Goal: Communication & Community: Answer question/provide support

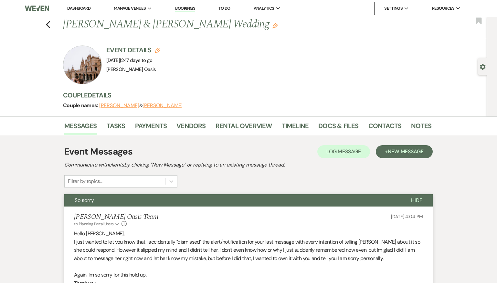
click at [81, 8] on link "Dashboard" at bounding box center [78, 7] width 23 height 5
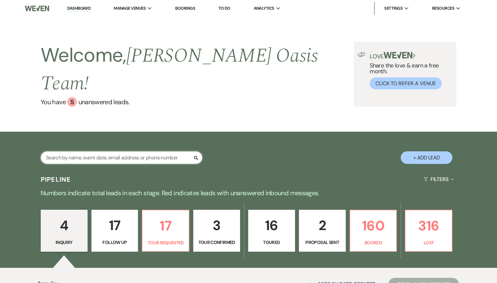
click at [133, 151] on input "text" at bounding box center [121, 157] width 161 height 13
type input "[PERSON_NAME]"
select select "8"
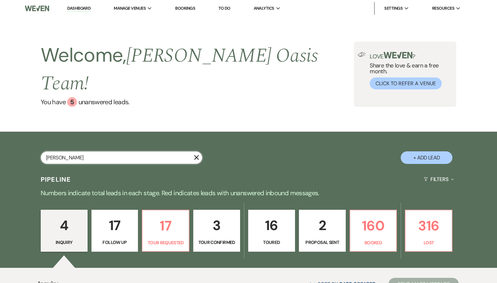
select select "5"
select select "8"
select select "5"
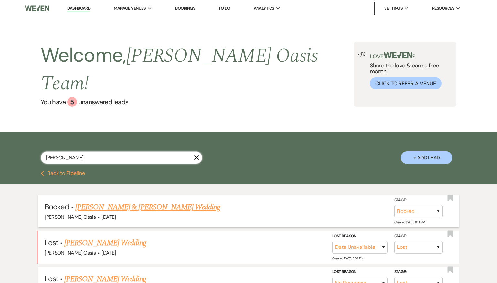
type input "[PERSON_NAME]"
click at [157, 201] on link "[PERSON_NAME] & [PERSON_NAME] Wedding" at bounding box center [147, 207] width 145 height 12
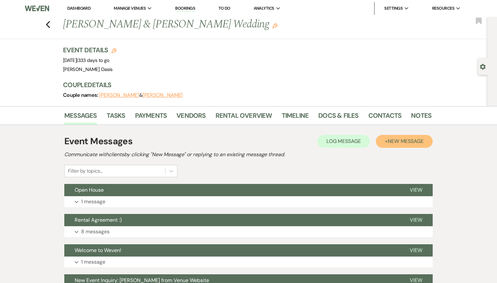
click at [386, 142] on button "+ New Message" at bounding box center [404, 141] width 57 height 13
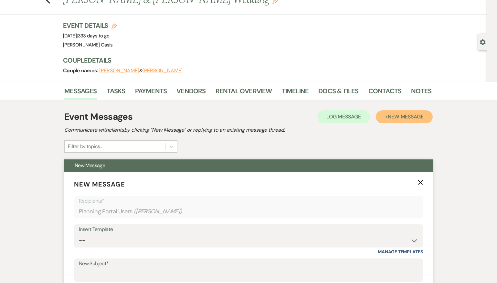
scroll to position [45, 0]
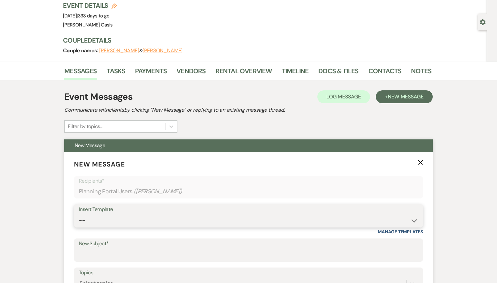
click at [128, 219] on select "-- WELCOME Weven Planning Portal Introduction Send With Contract Restroom Trail…" at bounding box center [248, 220] width 339 height 13
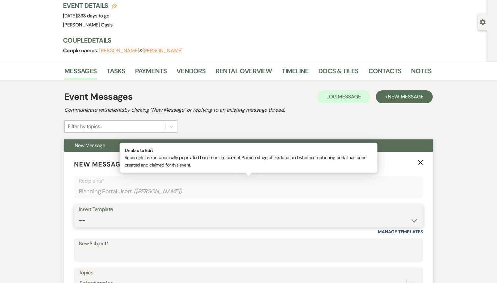
scroll to position [50, 0]
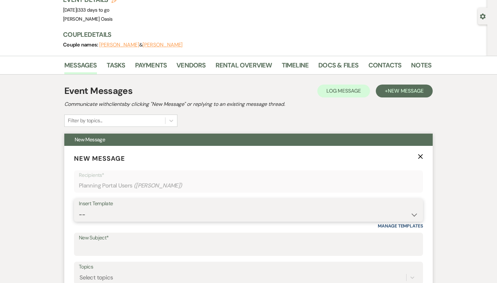
click at [172, 213] on select "-- WELCOME Weven Planning Portal Introduction Send With Contract Restroom Trail…" at bounding box center [248, 215] width 339 height 13
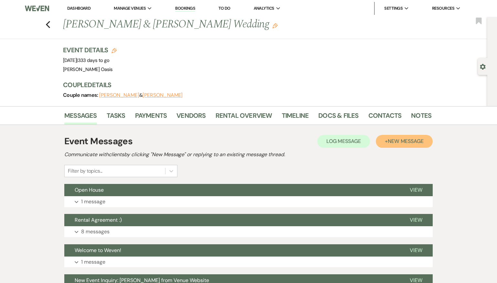
click at [405, 141] on span "New Message" at bounding box center [405, 141] width 36 height 7
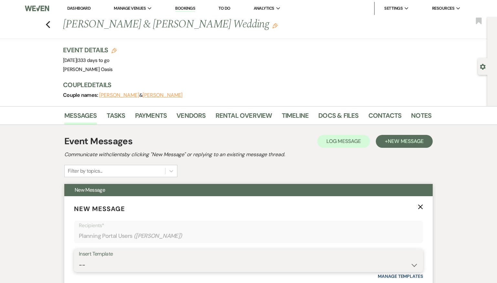
click at [131, 262] on select "-- WELCOME Weven Planning Portal Introduction Send With Contract Restroom Trail…" at bounding box center [248, 265] width 339 height 13
select select "6216"
click at [79, 259] on select "-- WELCOME Weven Planning Portal Introduction Send With Contract Restroom Trail…" at bounding box center [248, 265] width 339 height 13
type input "Cancellation"
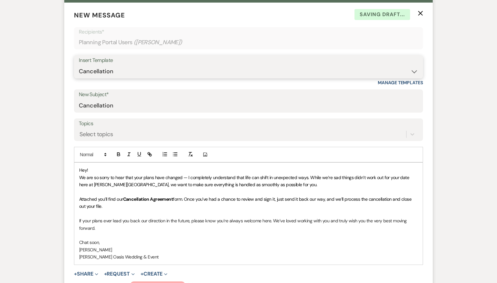
scroll to position [196, 0]
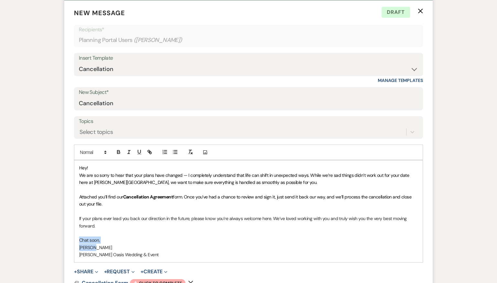
drag, startPoint x: 104, startPoint y: 247, endPoint x: 68, endPoint y: 242, distance: 36.6
click at [68, 242] on form "New Message X Draft Recipients* Planning Portal Users ( [PERSON_NAME] ) Insert …" at bounding box center [248, 158] width 368 height 317
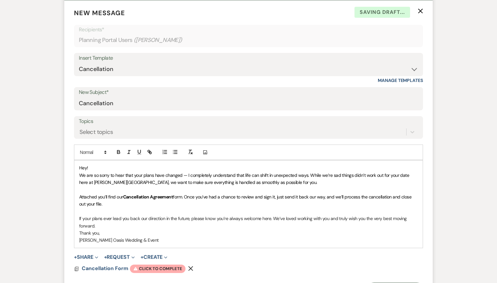
click at [104, 225] on p "If your plans ever lead you back our direction in the future, please know you’r…" at bounding box center [248, 222] width 338 height 15
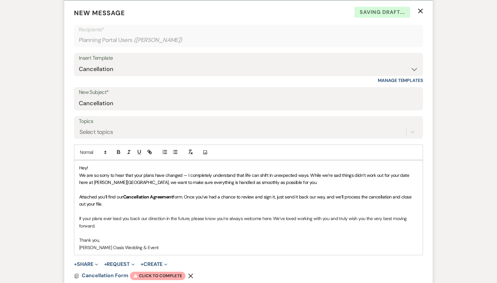
click at [108, 212] on p at bounding box center [248, 211] width 338 height 7
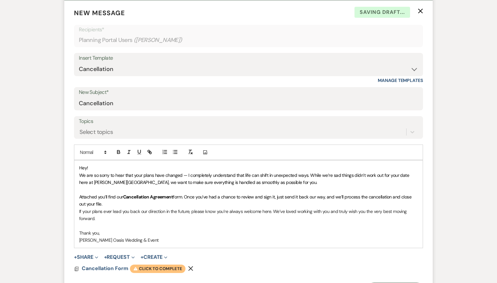
click at [140, 269] on span "Warning Click to complete" at bounding box center [158, 269] width 56 height 8
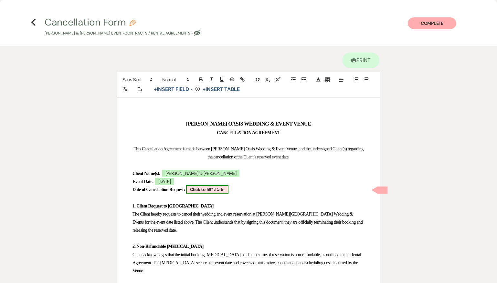
click at [210, 191] on b "Click to fill* :" at bounding box center [202, 190] width 25 height 6
select select "owner"
select select "Date"
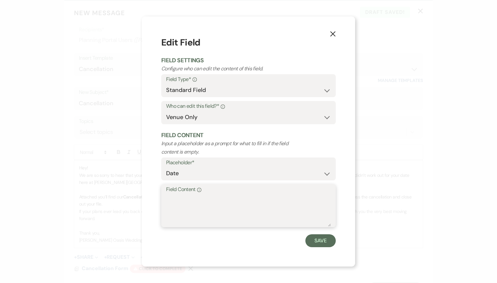
click at [206, 201] on textarea "Field Content Info" at bounding box center [248, 210] width 165 height 32
type textarea "[DATE]"
click at [321, 242] on button "Save" at bounding box center [320, 240] width 30 height 13
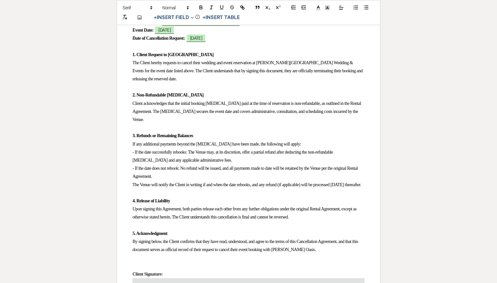
scroll to position [154, 0]
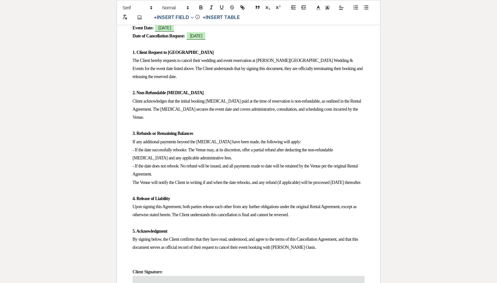
click at [136, 54] on strong "1. Client Request to [GEOGRAPHIC_DATA]" at bounding box center [172, 52] width 81 height 5
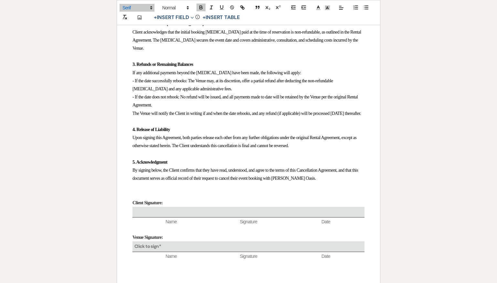
scroll to position [222, 0]
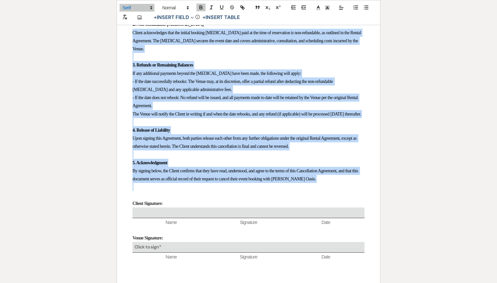
drag, startPoint x: 134, startPoint y: 196, endPoint x: 122, endPoint y: 36, distance: 160.9
click at [122, 36] on div "[PERSON_NAME] OASIS WEDDING & EVENT VENUE CANCELLATION AGREEMENT This Cancellat…" at bounding box center [248, 87] width 263 height 424
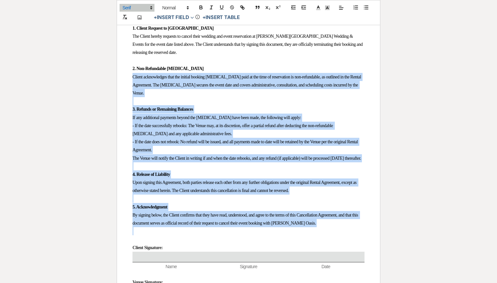
scroll to position [174, 0]
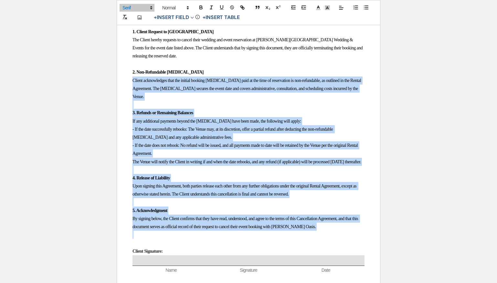
click at [128, 121] on div "[PERSON_NAME] OASIS WEDDING & EVENT VENUE CANCELLATION AGREEMENT This Cancellat…" at bounding box center [248, 135] width 263 height 424
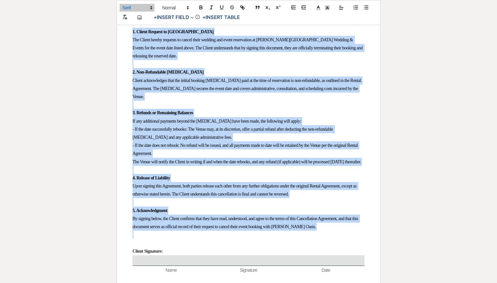
drag, startPoint x: 133, startPoint y: 245, endPoint x: 125, endPoint y: 34, distance: 211.7
click at [125, 34] on div "[PERSON_NAME] OASIS WEDDING & EVENT VENUE CANCELLATION AGREEMENT This Cancellat…" at bounding box center [248, 135] width 263 height 424
click at [366, 10] on icon "button" at bounding box center [366, 8] width 6 height 6
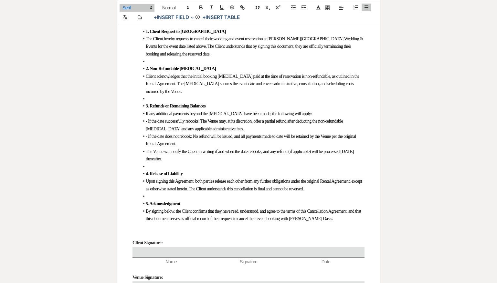
click at [301, 58] on li at bounding box center [251, 61] width 225 height 7
click at [149, 32] on strong "1. Client Request to [GEOGRAPHIC_DATA]" at bounding box center [186, 31] width 80 height 5
click at [146, 38] on span "The Client hereby requests to cancel their wedding and event reservation at [PE…" at bounding box center [255, 46] width 218 height 20
click at [144, 66] on li "2. Non-Refundable [MEDICAL_DATA]" at bounding box center [251, 68] width 225 height 7
click at [150, 68] on strong "2. Non-Refundable [MEDICAL_DATA]" at bounding box center [181, 68] width 70 height 5
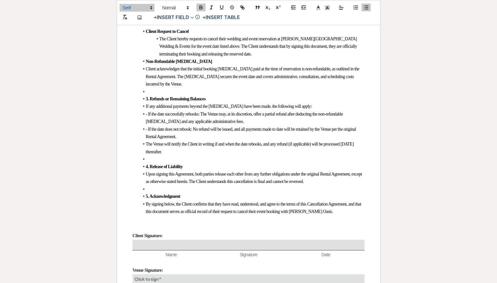
click at [146, 69] on span "Client acknowledges that the initial booking [MEDICAL_DATA] paid at the time of…" at bounding box center [253, 77] width 214 height 20
click at [253, 56] on li "The Client hereby requests to cancel their wedding and event reservation at [PE…" at bounding box center [251, 46] width 225 height 23
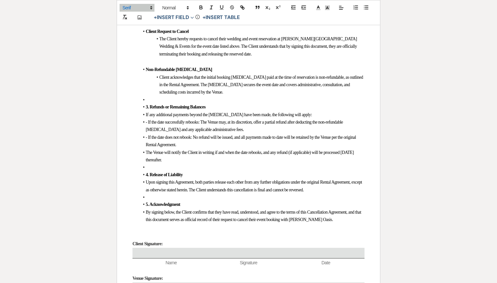
click at [146, 105] on strong "3. Refunds or Remaining Balances" at bounding box center [176, 107] width 60 height 5
click at [152, 105] on strong "3. Refunds or Remaining Balances" at bounding box center [176, 107] width 60 height 5
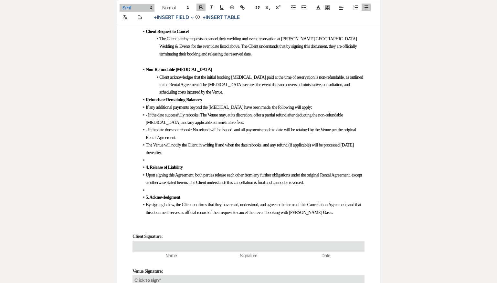
click at [238, 89] on li "Client acknowledges that the initial booking [MEDICAL_DATA] paid at the time of…" at bounding box center [251, 85] width 225 height 23
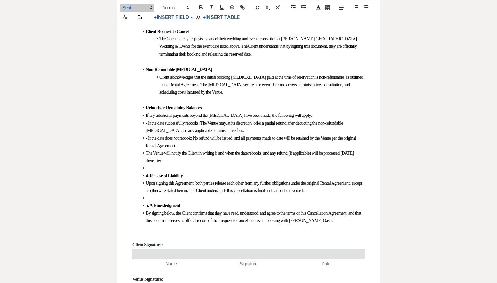
click at [147, 114] on span "If any additional payments beyond the [MEDICAL_DATA] have been made, the follow…" at bounding box center [229, 115] width 166 height 5
click at [148, 121] on span "- If the date successfully rebooks: The Venue may, at its discretion, offer a p…" at bounding box center [245, 127] width 198 height 12
click at [159, 113] on li "If any additional payments beyond the [MEDICAL_DATA] have been made, the follow…" at bounding box center [251, 115] width 225 height 7
click at [147, 121] on span "- If the date successfully rebooks: The Venue may, at its discretion, offer a p…" at bounding box center [245, 127] width 198 height 12
click at [148, 136] on span "- If the date does not rebook: No refund will be issued, and all payments made …" at bounding box center [251, 142] width 211 height 12
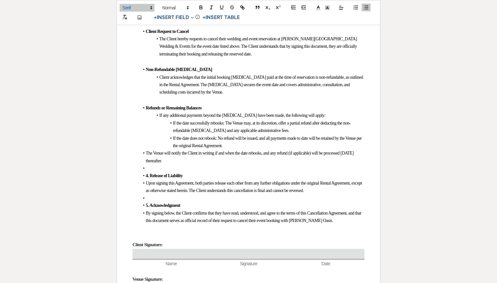
click at [147, 151] on span "The Venue will notify the Client in writing if and when the date rebooks, and a…" at bounding box center [250, 157] width 209 height 12
click at [150, 173] on strong "4. Release of Liability" at bounding box center [164, 175] width 37 height 5
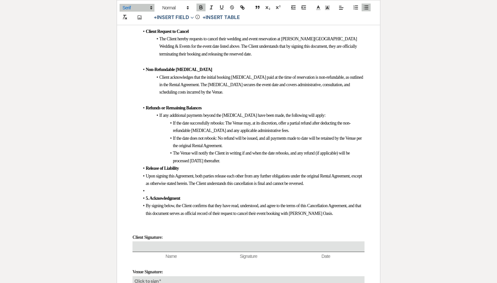
click at [261, 155] on li "The Venue will notify the Client in writing if and when the date rebooks, and a…" at bounding box center [251, 156] width 225 height 15
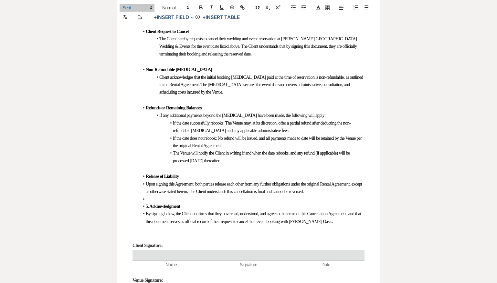
click at [147, 182] on span "Upon signing this Agreement, both parties release each other from any further o…" at bounding box center [254, 188] width 217 height 12
click at [155, 203] on li at bounding box center [251, 199] width 225 height 7
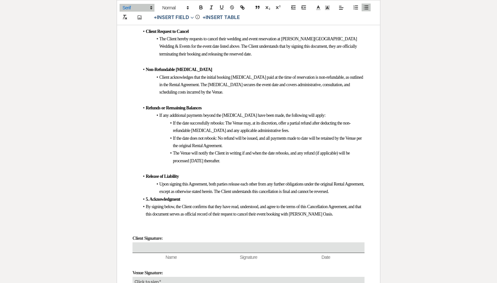
click at [145, 201] on li "5. Acknowledgment" at bounding box center [251, 199] width 225 height 7
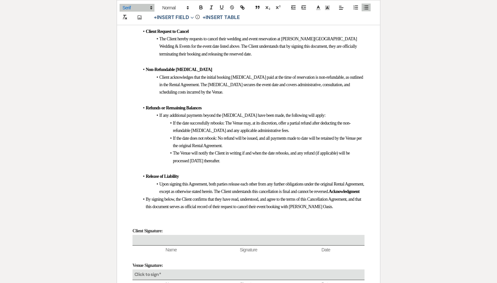
click at [146, 200] on span "By signing below, the Client confirms that they have read, understood, and agre…" at bounding box center [254, 203] width 216 height 12
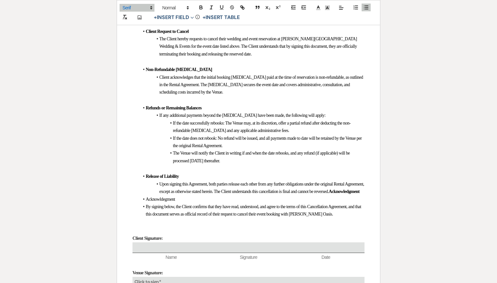
drag, startPoint x: 181, startPoint y: 192, endPoint x: 225, endPoint y: 192, distance: 44.6
click at [225, 192] on li "Upon signing this Agreement, both parties release each other from any further o…" at bounding box center [251, 187] width 225 height 15
click at [199, 7] on icon "button" at bounding box center [201, 8] width 6 height 6
drag, startPoint x: 182, startPoint y: 199, endPoint x: 116, endPoint y: 199, distance: 65.9
click at [117, 199] on div "[PERSON_NAME] OASIS WEDDING & EVENT VENUE CANCELLATION AGREEMENT This Cancellat…" at bounding box center [248, 129] width 263 height 412
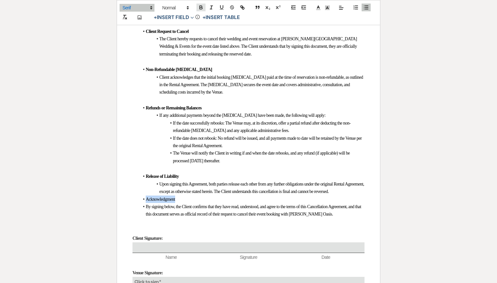
click at [200, 6] on icon "button" at bounding box center [201, 7] width 2 height 2
click at [176, 202] on strong "Acknowledgment ﻿" at bounding box center [161, 199] width 31 height 5
click at [145, 207] on li "By signing below, the Client confirms that they have read, understood, and agre…" at bounding box center [251, 210] width 225 height 15
click at [188, 195] on li "Upon signing this Agreement, both parties release each other from any further o…" at bounding box center [251, 187] width 225 height 15
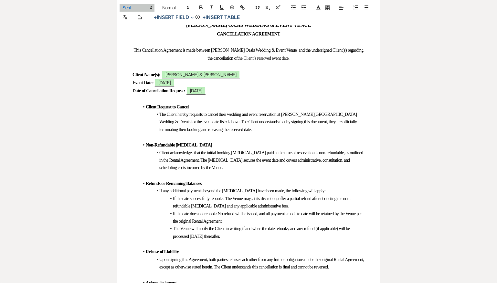
scroll to position [104, 0]
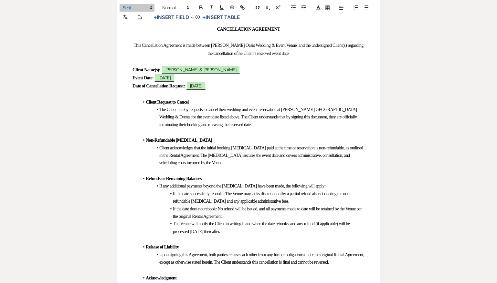
click at [146, 104] on span at bounding box center [146, 101] width 0 height 7
click at [159, 111] on span "The Client hereby requests to cancel their wedding and event reservation at [PE…" at bounding box center [258, 117] width 198 height 20
click at [182, 139] on strong "Non-Refundable [MEDICAL_DATA]" at bounding box center [179, 140] width 66 height 5
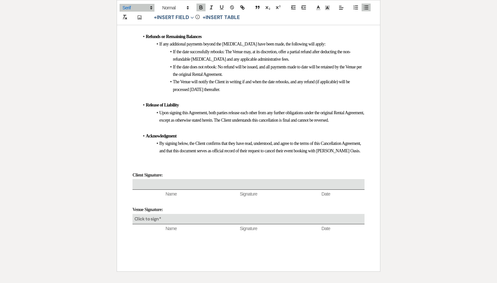
scroll to position [246, 0]
click at [157, 170] on p at bounding box center [248, 166] width 232 height 8
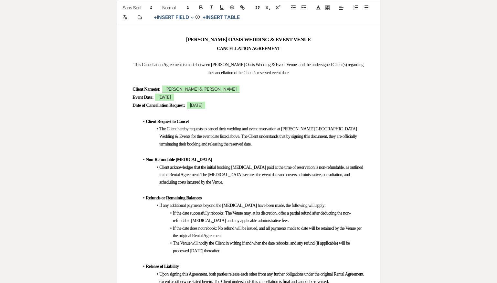
scroll to position [91, 0]
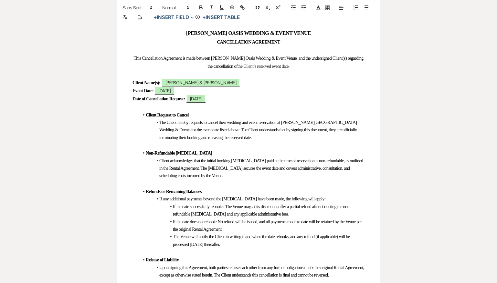
click at [148, 124] on li "The Client hereby requests to cancel their wedding and event reservation at [PE…" at bounding box center [251, 130] width 225 height 23
click at [365, 9] on line "button" at bounding box center [366, 9] width 3 height 0
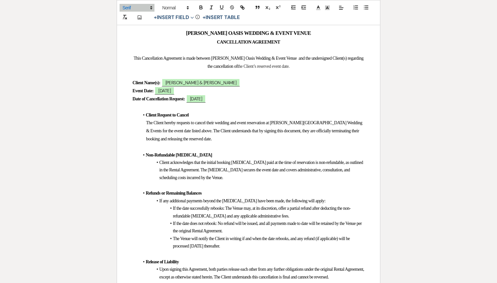
click at [160, 165] on li "Client acknowledges that the initial booking [MEDICAL_DATA] paid at the time of…" at bounding box center [251, 170] width 225 height 23
click at [159, 163] on li "Client acknowledges that the initial booking [MEDICAL_DATA] paid at the time of…" at bounding box center [251, 170] width 225 height 23
click at [367, 4] on button "button" at bounding box center [365, 8] width 9 height 8
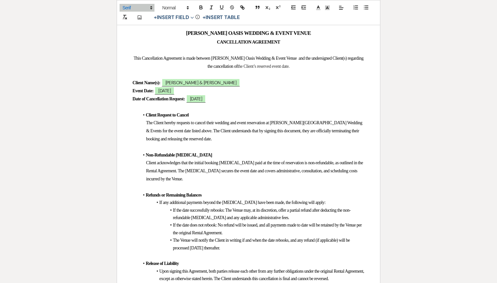
click at [160, 202] on span "If any additional payments beyond the [MEDICAL_DATA] have been made, the follow…" at bounding box center [242, 202] width 166 height 5
click at [160, 201] on span "If any additional payments beyond the [MEDICAL_DATA] have been made, the follow…" at bounding box center [242, 202] width 166 height 5
click at [366, 8] on icon "button" at bounding box center [366, 8] width 6 height 6
click at [173, 212] on span at bounding box center [173, 210] width 0 height 7
click at [367, 8] on icon "button" at bounding box center [366, 8] width 6 height 6
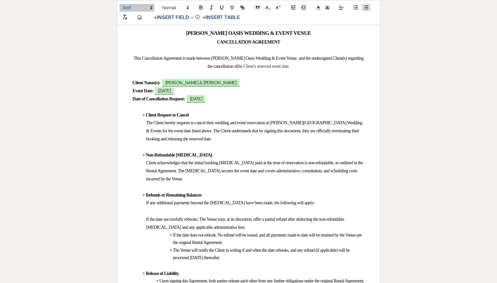
click at [365, 8] on icon "button" at bounding box center [366, 8] width 6 height 6
click at [165, 235] on li "If the date does not rebook: No refund will be issued, and all payments made to…" at bounding box center [251, 237] width 225 height 15
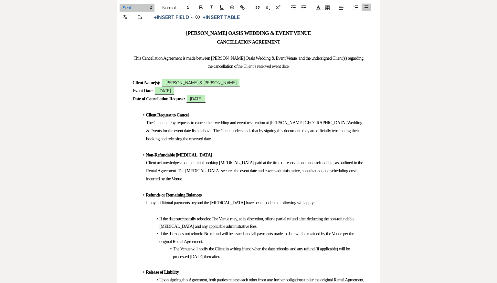
click at [167, 252] on li "The Venue will notify the Client in writing if and when the date rebooks, and a…" at bounding box center [251, 252] width 225 height 15
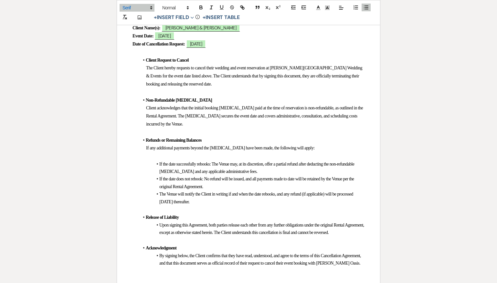
scroll to position [148, 0]
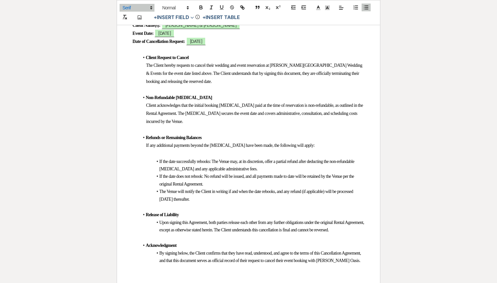
click at [160, 221] on span "Upon signing this Agreement, both parties release each other from any further o…" at bounding box center [261, 226] width 205 height 12
click at [368, 5] on icon "button" at bounding box center [366, 8] width 6 height 6
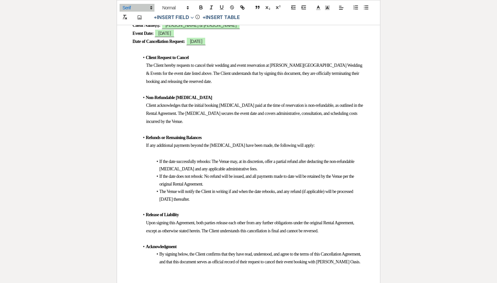
click at [159, 253] on span at bounding box center [159, 254] width 0 height 7
click at [366, 10] on icon "button" at bounding box center [366, 8] width 6 height 6
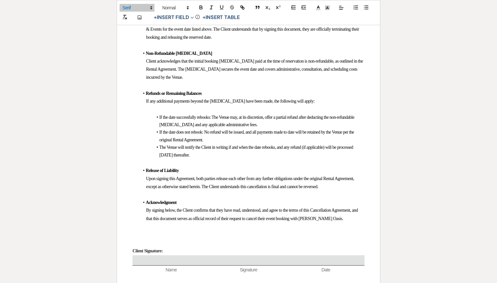
scroll to position [191, 0]
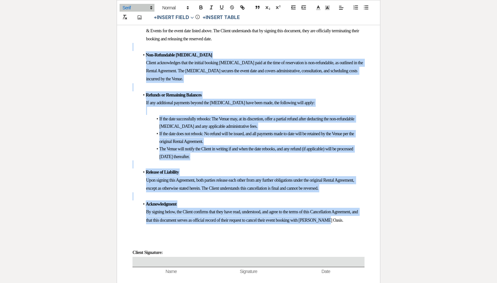
drag, startPoint x: 158, startPoint y: 229, endPoint x: 132, endPoint y: 44, distance: 187.1
click at [132, 44] on div "[PERSON_NAME] OASIS WEDDING & EVENT VENUE CANCELLATION AGREEMENT This Cancellat…" at bounding box center [248, 128] width 263 height 442
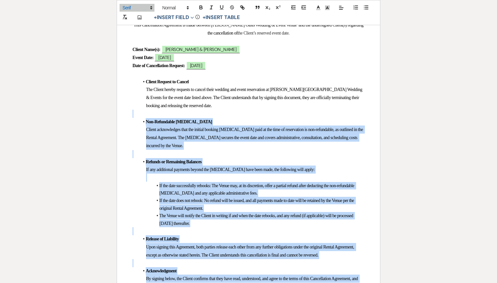
scroll to position [112, 0]
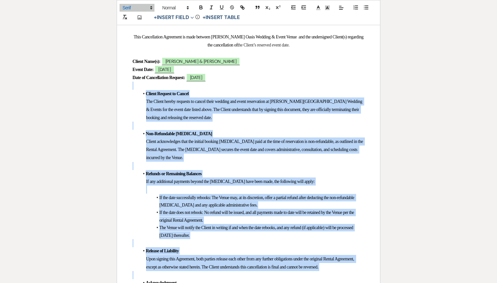
drag, startPoint x: 130, startPoint y: 88, endPoint x: 180, endPoint y: 275, distance: 193.8
click at [180, 275] on div "[PERSON_NAME] OASIS WEDDING & EVENT VENUE CANCELLATION AGREEMENT This Cancellat…" at bounding box center [248, 206] width 263 height 442
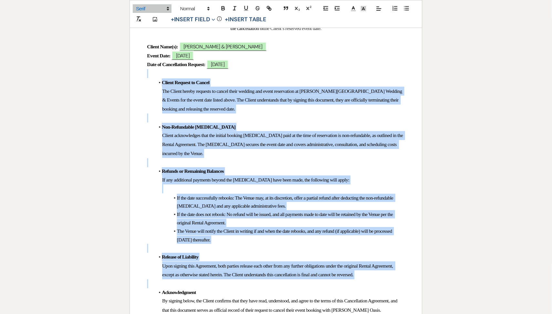
scroll to position [131, 0]
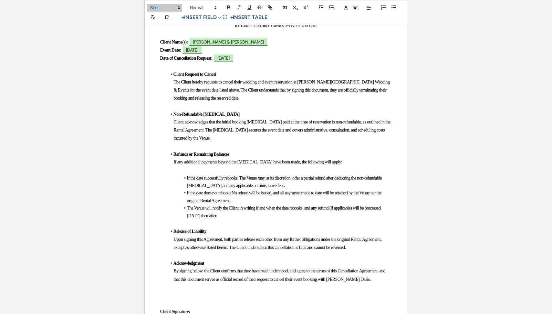
click at [219, 283] on p "By signing below, the Client confirms that they have read, understood, and agre…" at bounding box center [276, 275] width 232 height 16
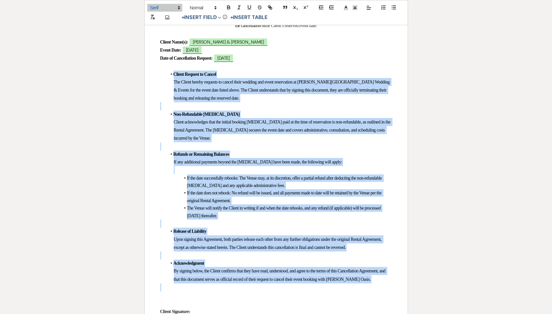
drag, startPoint x: 219, startPoint y: 283, endPoint x: 159, endPoint y: 70, distance: 221.2
click at [159, 70] on div "[PERSON_NAME] OASIS WEDDING & EVENT VENUE CANCELLATION AGREEMENT This Cancellat…" at bounding box center [276, 187] width 263 height 442
copy div "Client Request to Cancel The Client hereby requests to cancel their wedding and…"
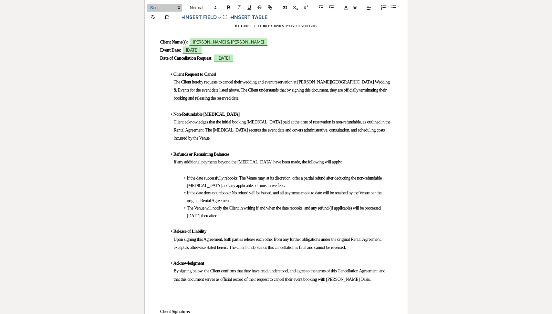
click at [209, 111] on li "Non-Refundable [MEDICAL_DATA]" at bounding box center [279, 114] width 225 height 7
drag, startPoint x: 260, startPoint y: 212, endPoint x: 158, endPoint y: 154, distance: 117.7
click at [158, 154] on div "[PERSON_NAME] OASIS WEDDING & EVENT VENUE CANCELLATION AGREEMENT This Cancellat…" at bounding box center [276, 187] width 263 height 442
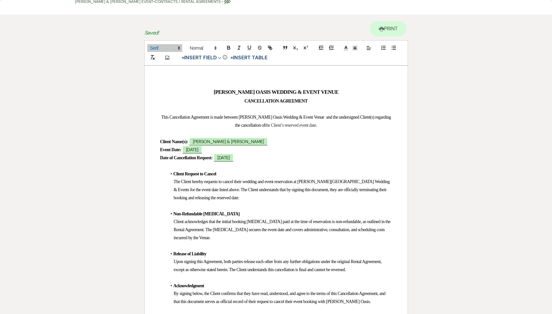
scroll to position [0, 0]
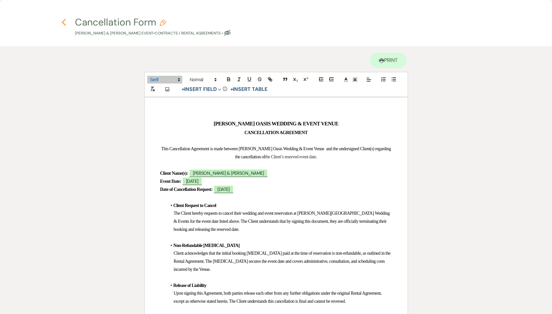
click at [64, 21] on use "button" at bounding box center [64, 22] width 4 height 7
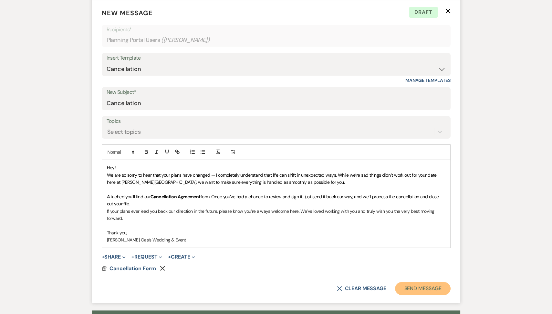
click at [410, 283] on button "Send Message" at bounding box center [422, 289] width 55 height 13
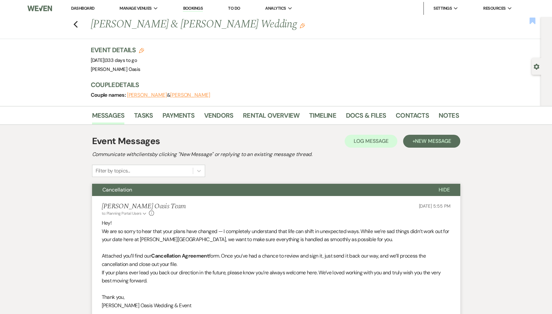
click at [496, 22] on use "button" at bounding box center [533, 20] width 6 height 6
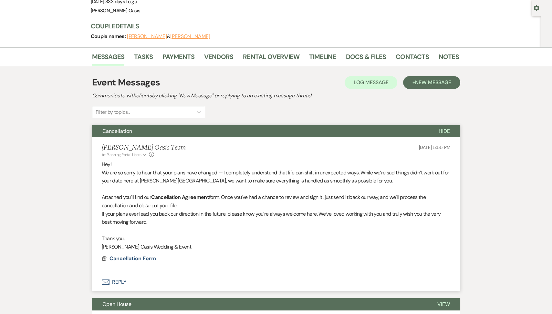
scroll to position [60, 0]
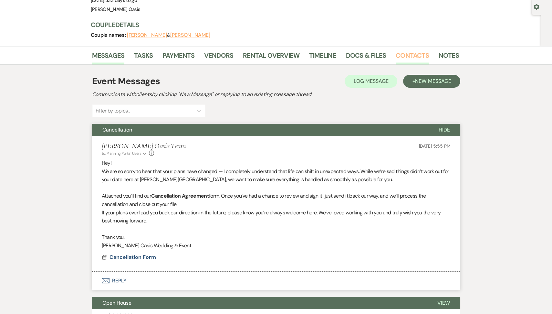
click at [409, 49] on li "Contacts" at bounding box center [417, 56] width 43 height 15
click at [409, 51] on link "Contacts" at bounding box center [412, 57] width 33 height 14
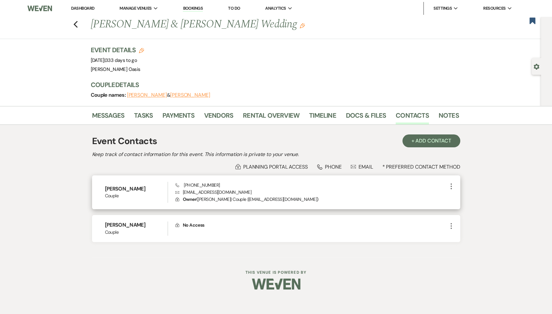
click at [450, 186] on use "button" at bounding box center [450, 187] width 1 height 6
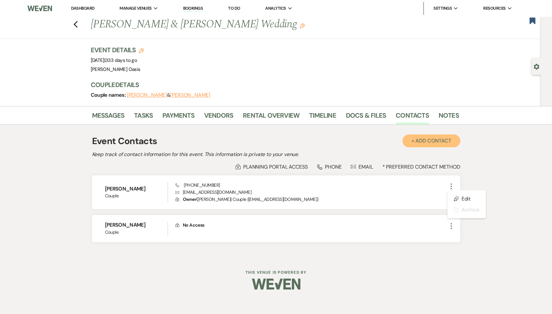
click at [425, 145] on button "+ Add Contact" at bounding box center [431, 141] width 58 height 13
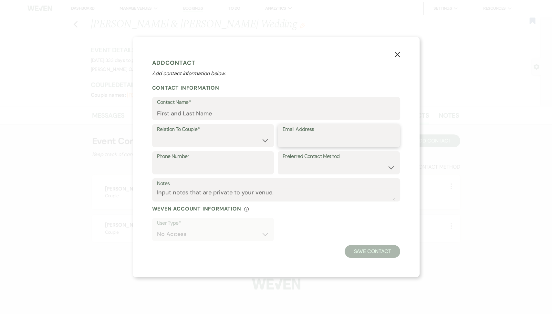
click at [297, 146] on input "Email Address" at bounding box center [339, 140] width 112 height 13
paste input "[EMAIL_ADDRESS][DOMAIN_NAME]"
type input "[EMAIL_ADDRESS][DOMAIN_NAME]"
drag, startPoint x: 219, startPoint y: 113, endPoint x: 115, endPoint y: 111, distance: 104.6
click at [115, 111] on div "X Add Contact Add contact information below. Contact Information Contact Name* …" at bounding box center [276, 157] width 552 height 314
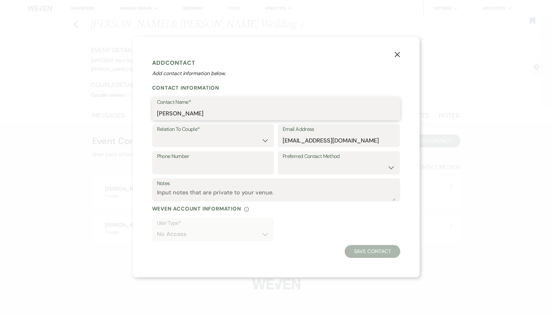
type input "[PERSON_NAME]"
click at [254, 144] on select "Couple Planner Parent of Couple Family Member Friend Other" at bounding box center [213, 140] width 112 height 13
select select "1"
click at [157, 134] on select "Couple Planner Parent of Couple Family Member Friend Other" at bounding box center [213, 140] width 112 height 13
click at [374, 254] on button "Save Contact" at bounding box center [372, 251] width 55 height 13
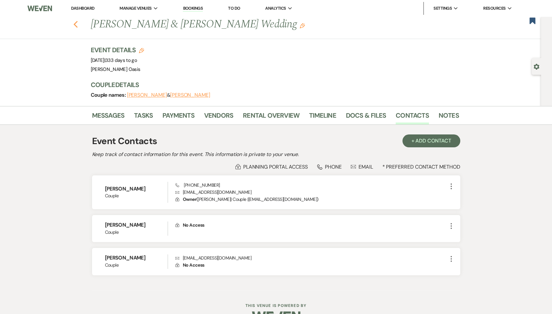
click at [75, 25] on use "button" at bounding box center [75, 24] width 4 height 7
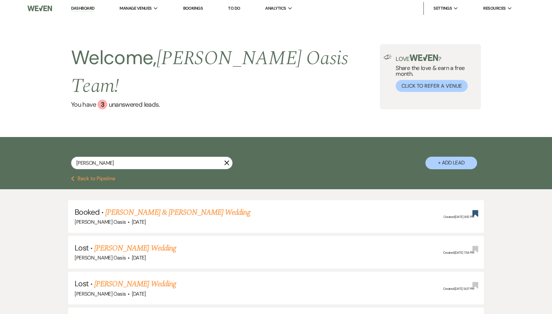
select select "8"
select select "5"
select select "8"
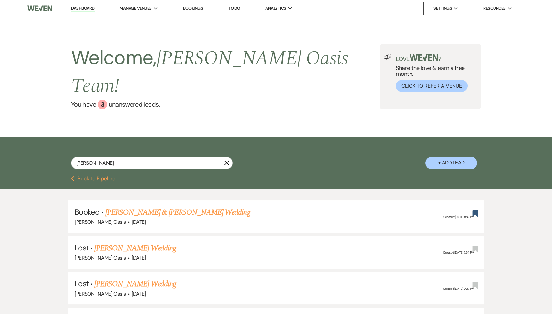
select select "5"
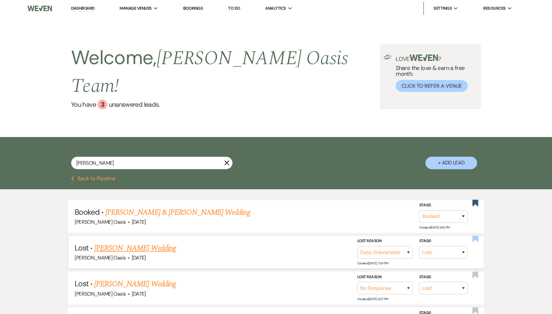
click at [476, 235] on icon "Bookmark" at bounding box center [475, 239] width 7 height 8
click at [86, 7] on link "Dashboard" at bounding box center [82, 8] width 23 height 6
